Goal: Navigation & Orientation: Go to known website

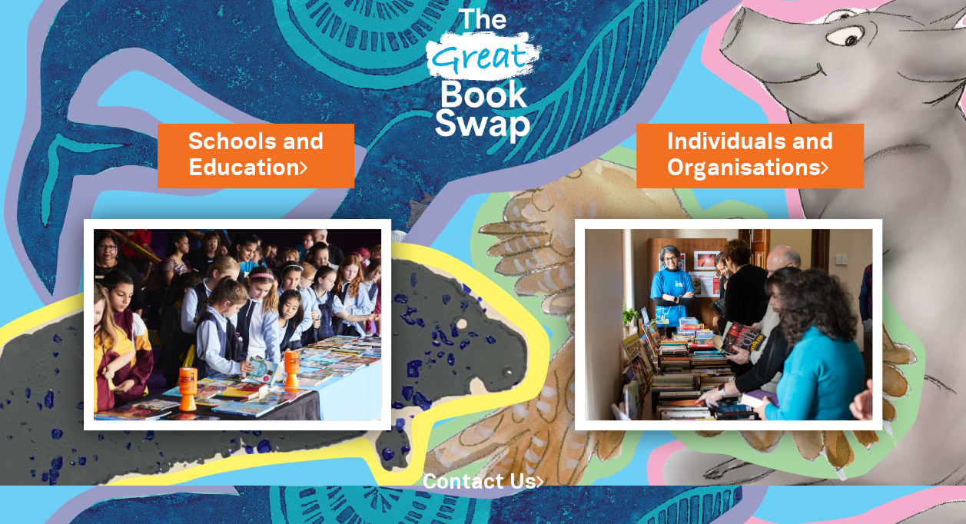
scroll to position [58, 0]
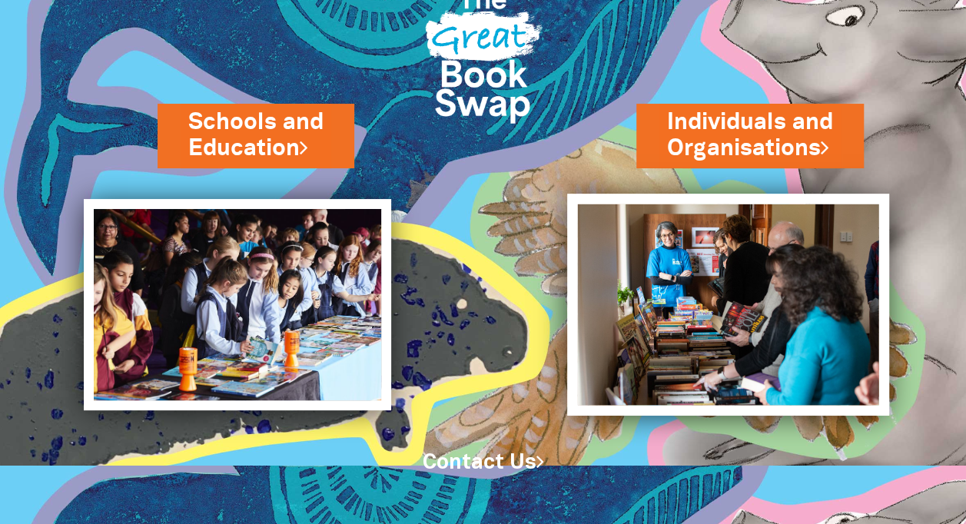
click at [638, 240] on img at bounding box center [728, 305] width 322 height 222
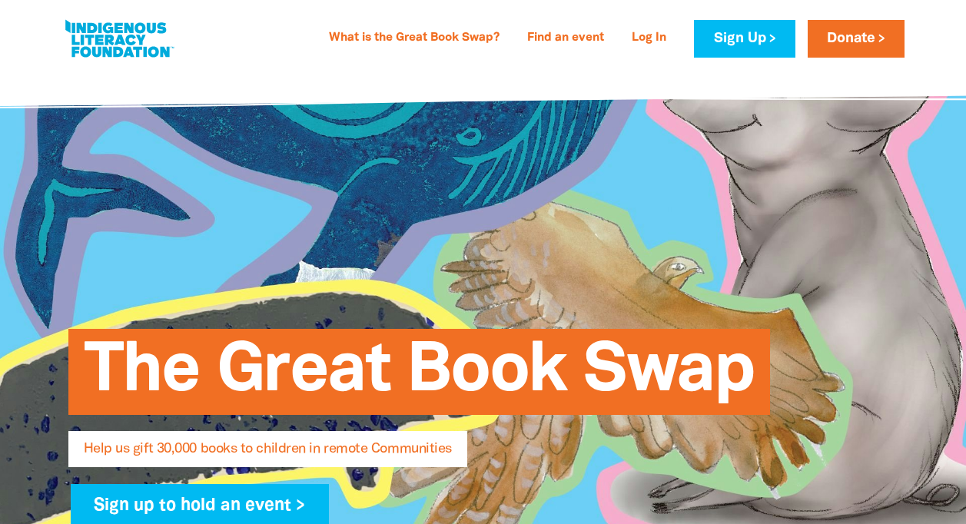
select select "AU"
drag, startPoint x: 967, startPoint y: 3, endPoint x: 970, endPoint y: -26, distance: 29.4
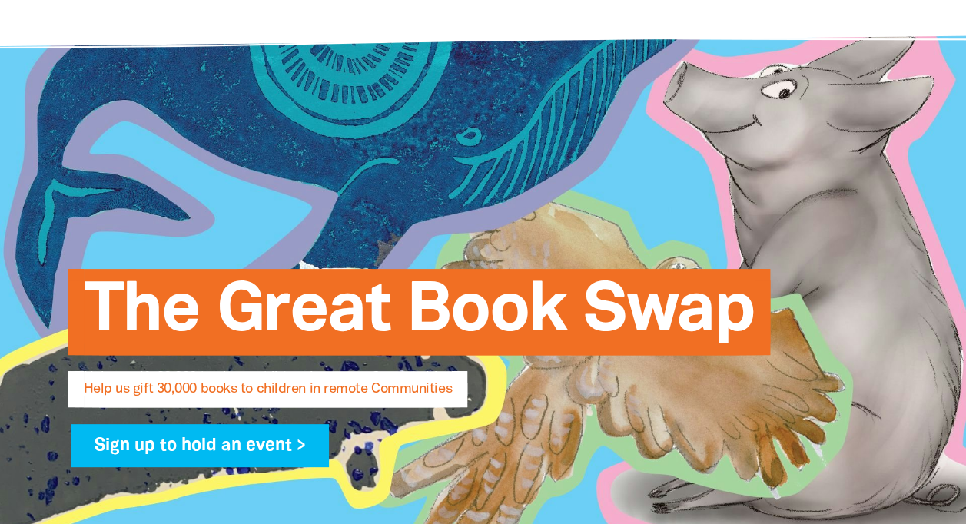
scroll to position [61, 0]
